Goal: Task Accomplishment & Management: Manage account settings

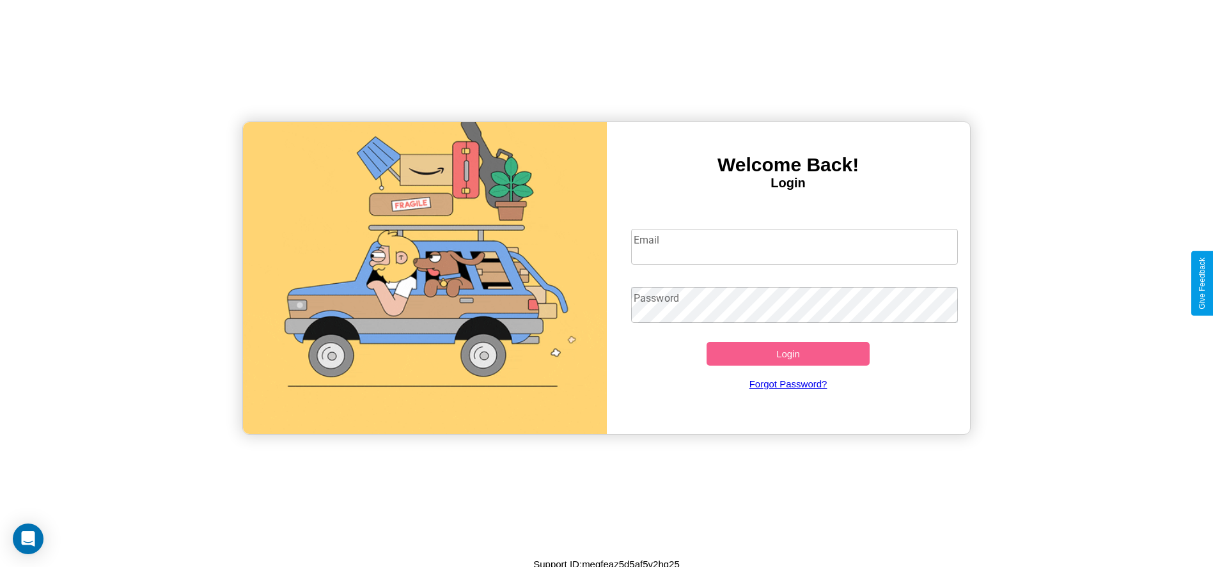
click at [794, 246] on input "Email" at bounding box center [794, 247] width 327 height 36
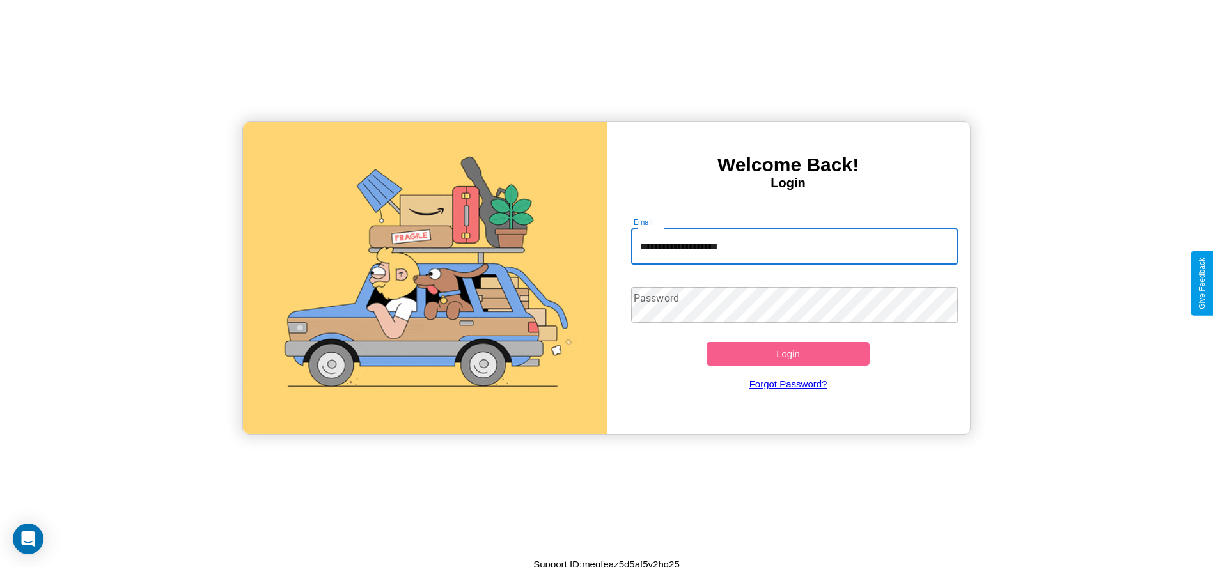
type input "**********"
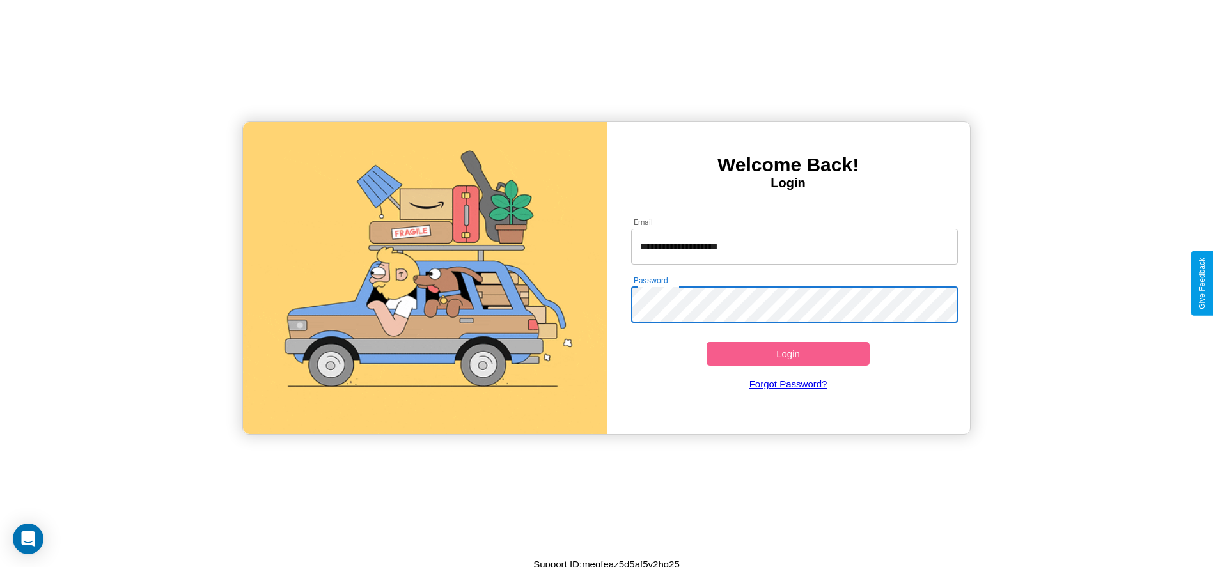
click at [788, 354] on button "Login" at bounding box center [789, 354] width 164 height 24
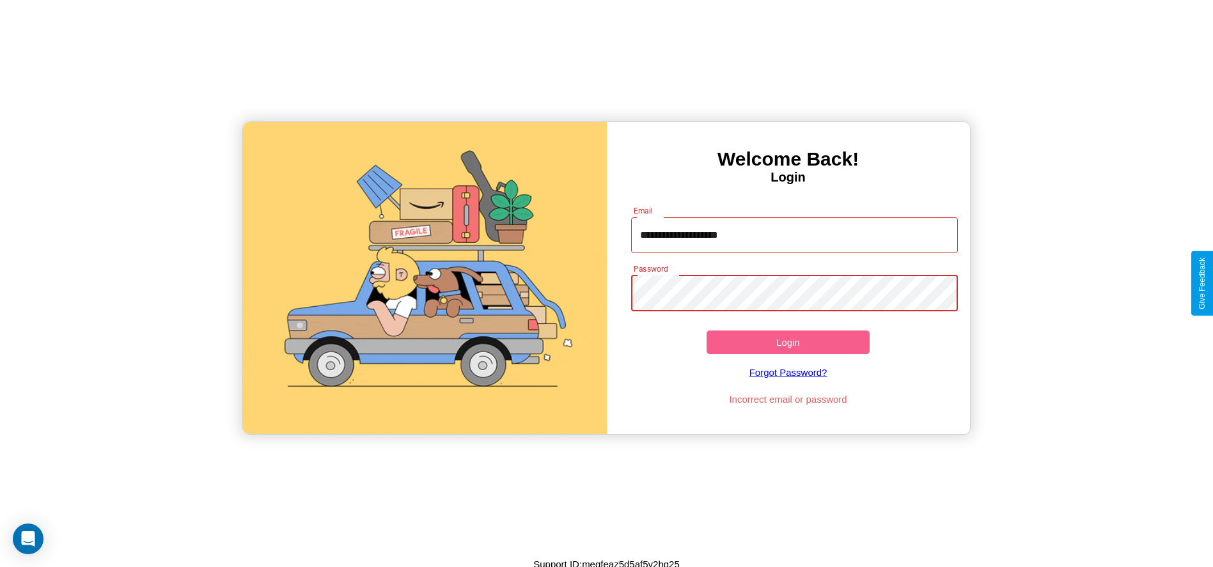
click at [788, 342] on button "Login" at bounding box center [789, 343] width 164 height 24
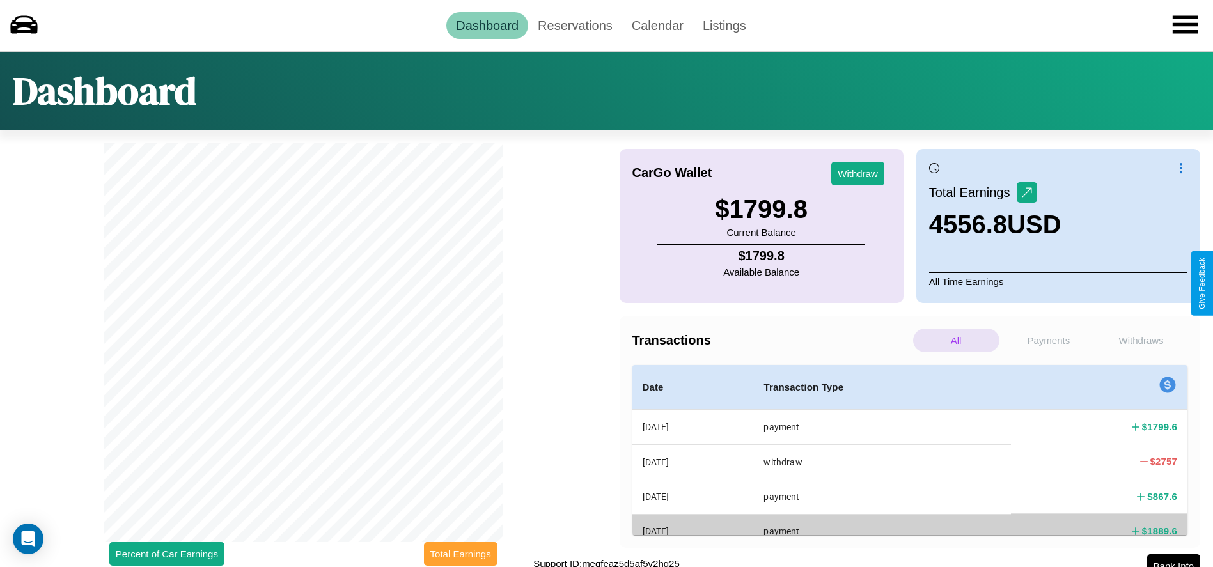
click at [460, 554] on button "Total Earnings" at bounding box center [461, 554] width 74 height 24
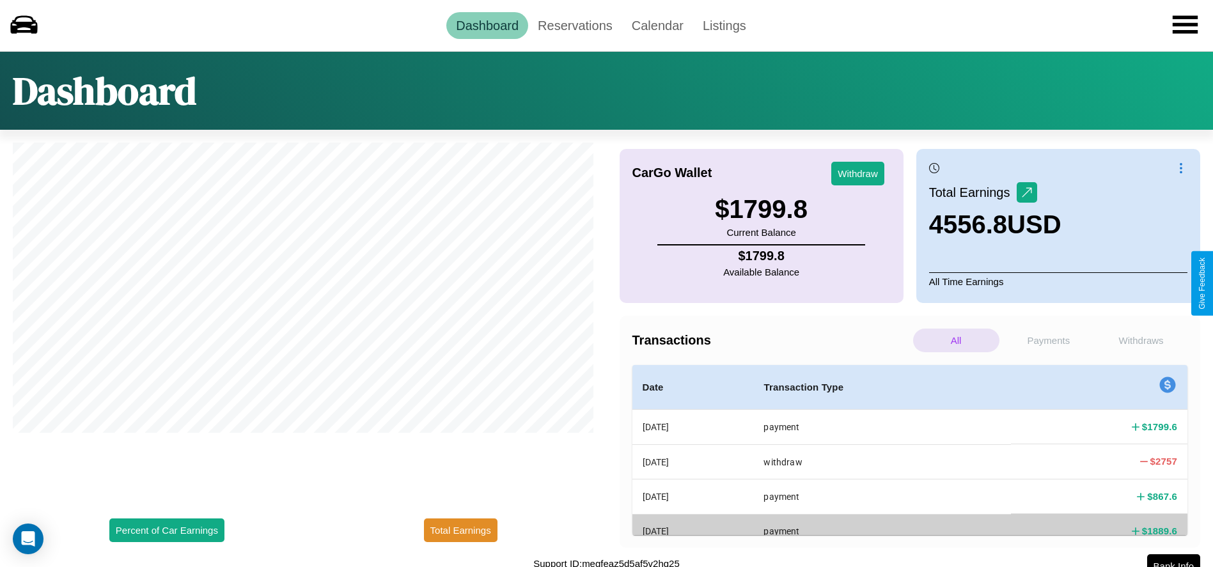
click at [956, 340] on p "All" at bounding box center [956, 341] width 86 height 24
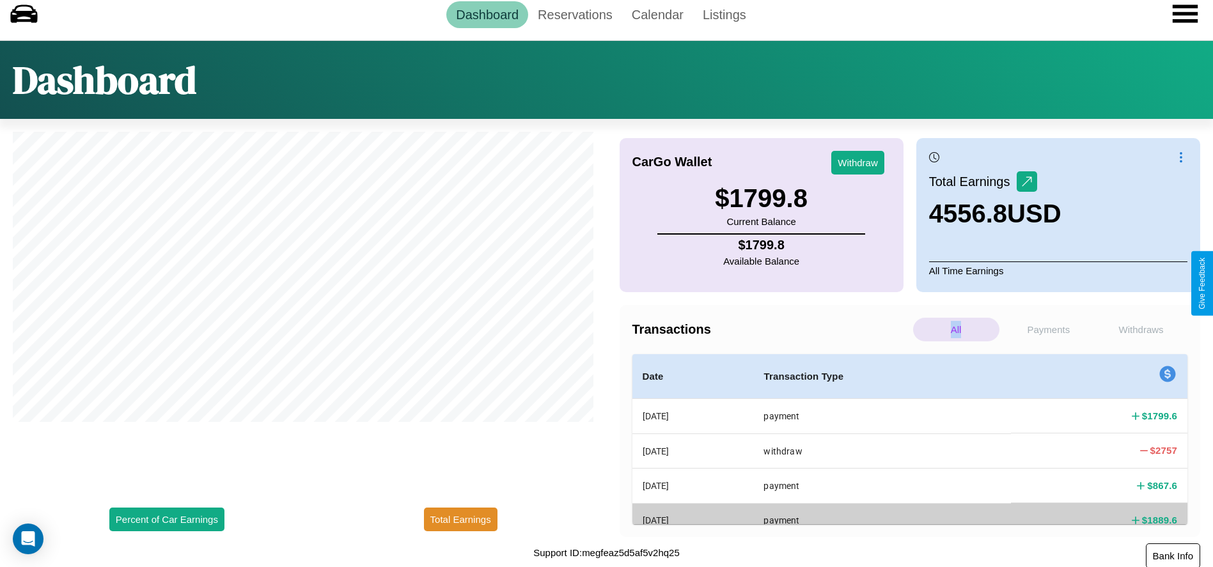
click at [1173, 555] on button "Bank Info" at bounding box center [1173, 556] width 54 height 25
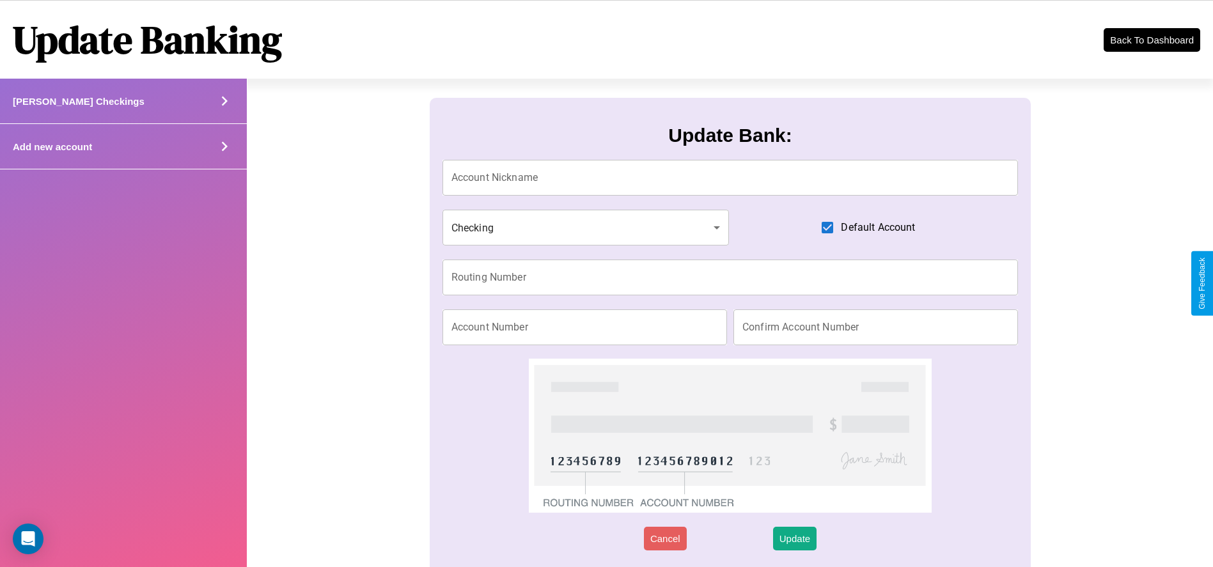
click at [123, 146] on div "Add new account" at bounding box center [123, 146] width 247 height 45
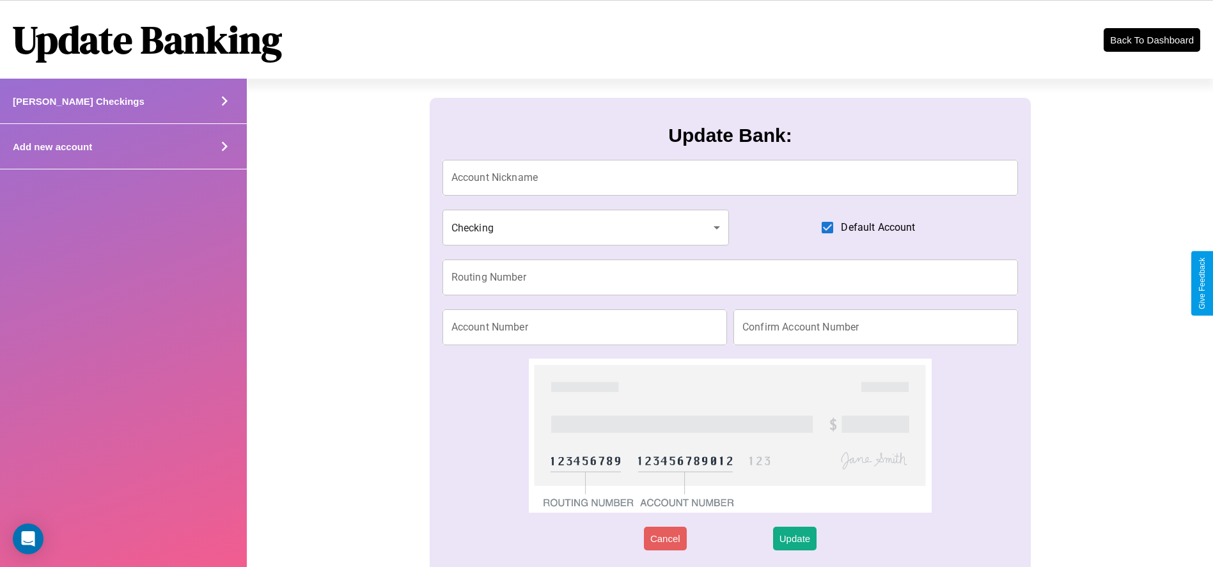
click at [123, 146] on div "Add new account" at bounding box center [123, 146] width 247 height 45
click at [224, 111] on icon at bounding box center [224, 100] width 19 height 19
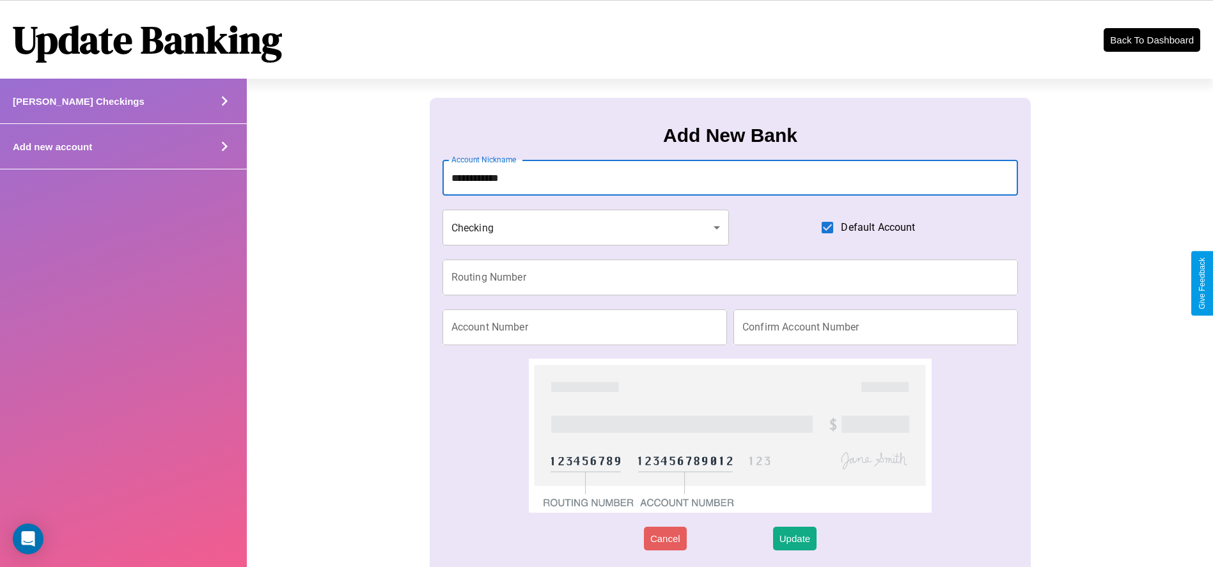
type input "**********"
